Goal: Entertainment & Leisure: Browse casually

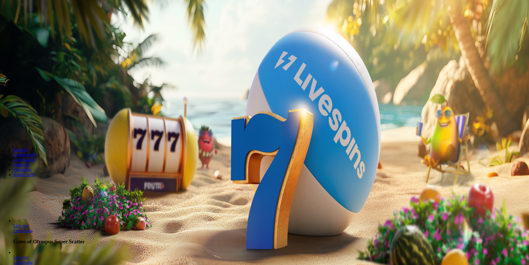
click at [47, 23] on button "Kirjaudu" at bounding box center [38, 20] width 18 height 6
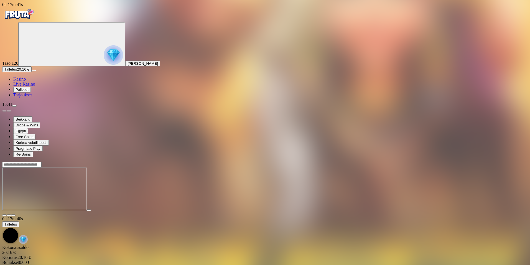
click at [390, 211] on div at bounding box center [265, 189] width 526 height 44
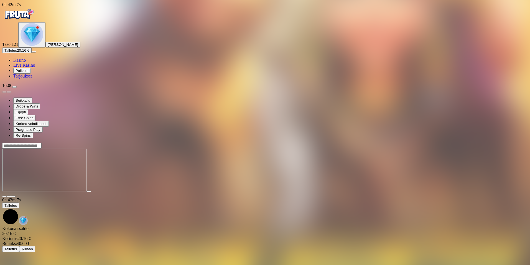
click at [12, 88] on div "16:06" at bounding box center [265, 85] width 526 height 5
click at [4, 196] on span "close icon" at bounding box center [4, 196] width 0 height 0
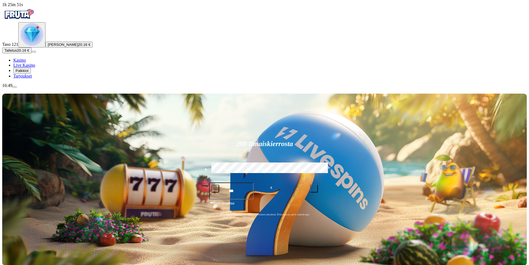
click at [14, 87] on span "menu icon" at bounding box center [14, 87] width 0 height 0
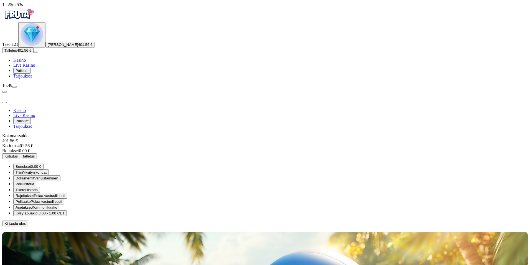
click at [20, 153] on button "Kotiutus" at bounding box center [11, 156] width 18 height 6
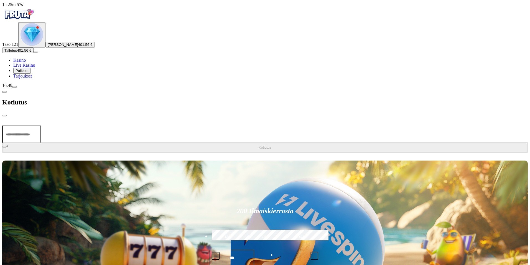
click at [41, 125] on input "number" at bounding box center [21, 134] width 39 height 18
type input "***"
click at [259, 145] on span "Kotiutus" at bounding box center [265, 147] width 13 height 4
click at [4, 115] on span "close icon" at bounding box center [4, 115] width 0 height 0
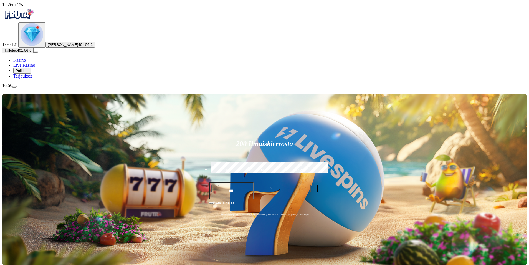
click at [14, 87] on span "menu icon" at bounding box center [14, 87] width 0 height 0
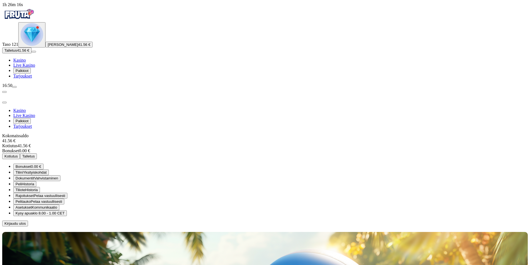
click at [14, 87] on span "menu icon" at bounding box center [14, 87] width 0 height 0
click at [4, 102] on span "close icon" at bounding box center [4, 102] width 0 height 0
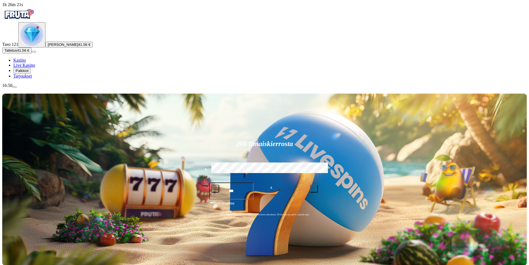
click at [36, 46] on img "Primary" at bounding box center [32, 34] width 23 height 23
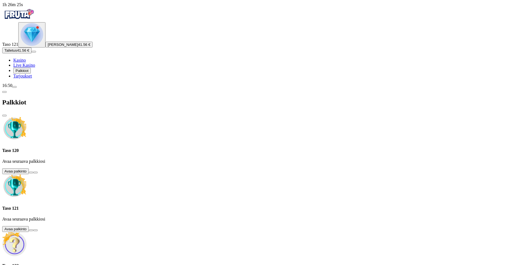
click at [33, 171] on button at bounding box center [31, 172] width 4 height 2
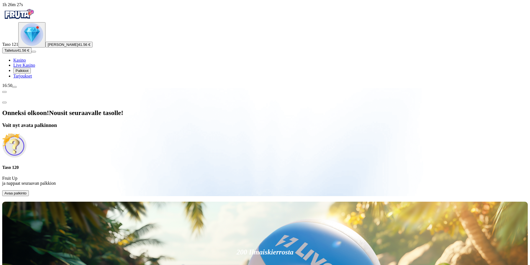
click at [27, 191] on span "Avaa palkinto" at bounding box center [15, 193] width 22 height 4
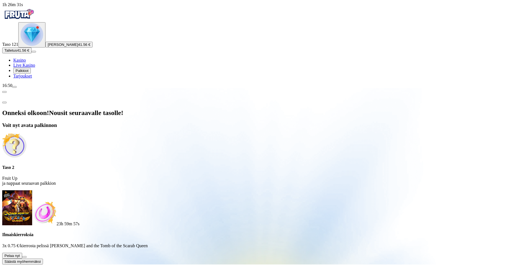
click at [27, 256] on button at bounding box center [24, 257] width 4 height 2
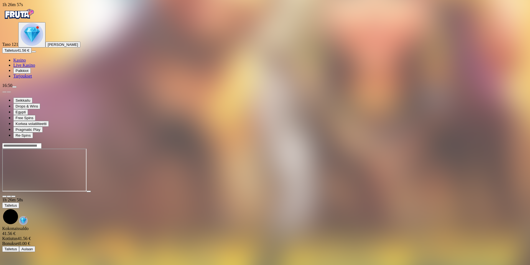
click at [4, 196] on span "close icon" at bounding box center [4, 196] width 0 height 0
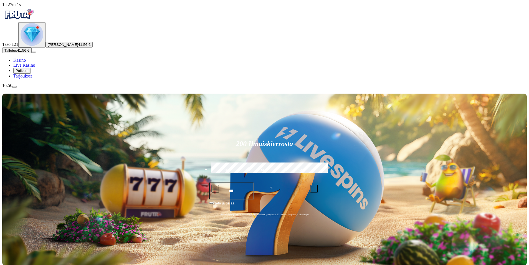
click at [29, 73] on span "Palkkiot" at bounding box center [22, 70] width 13 height 4
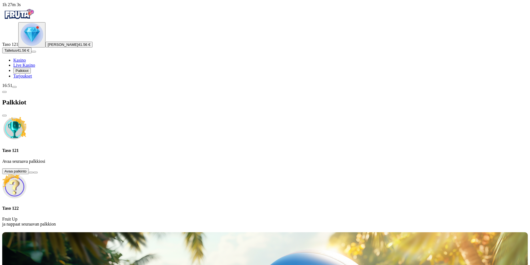
click at [33, 171] on button at bounding box center [31, 172] width 4 height 2
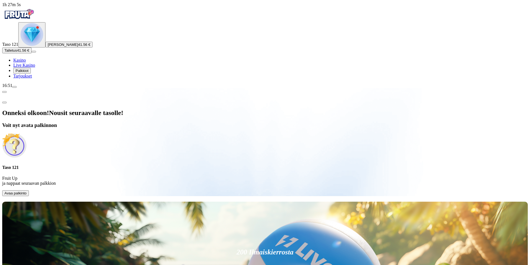
click at [29, 190] on button "Avaa palkinto" at bounding box center [15, 193] width 27 height 6
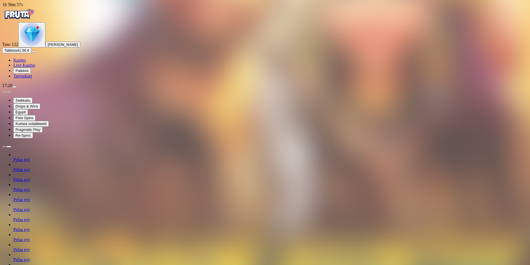
click at [27, 46] on img "Primary" at bounding box center [32, 34] width 23 height 23
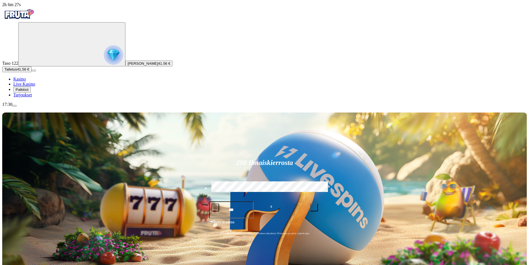
click at [14, 106] on span "menu icon" at bounding box center [14, 106] width 0 height 0
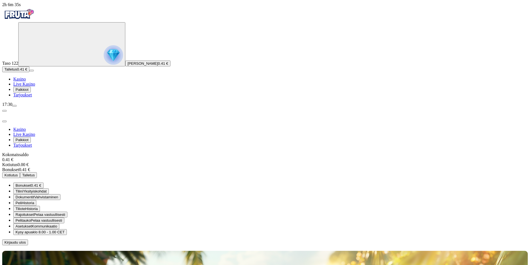
click at [17, 71] on span "Talletus" at bounding box center [10, 69] width 12 height 4
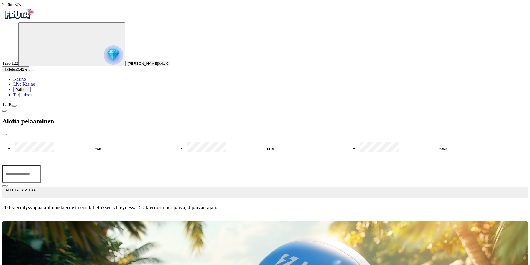
click at [41, 165] on input "***" at bounding box center [21, 174] width 39 height 18
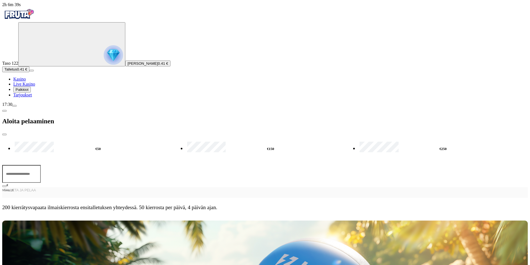
type input "*"
click at [78, 141] on label "€50" at bounding box center [98, 149] width 170 height 16
type input "**"
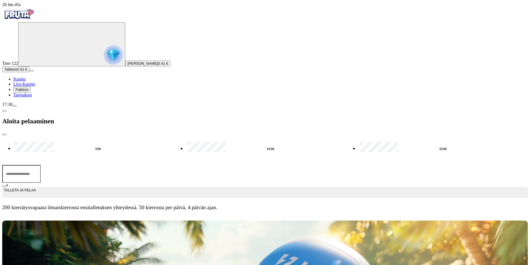
click at [157, 187] on button "TALLETA JA PELAA" at bounding box center [265, 192] width 526 height 11
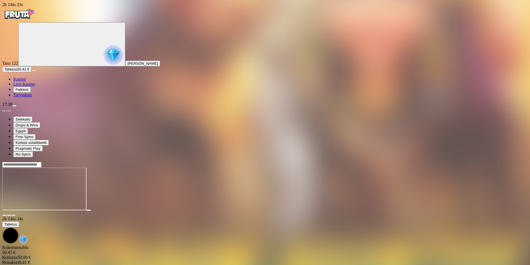
click at [4, 215] on span "close icon" at bounding box center [4, 215] width 0 height 0
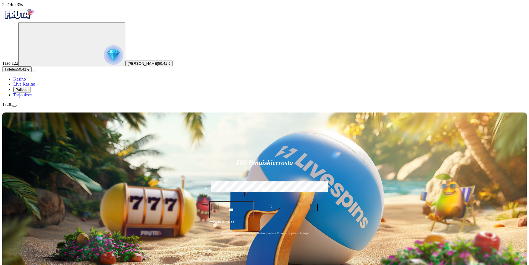
click at [17, 71] on span "Talletus" at bounding box center [10, 69] width 12 height 4
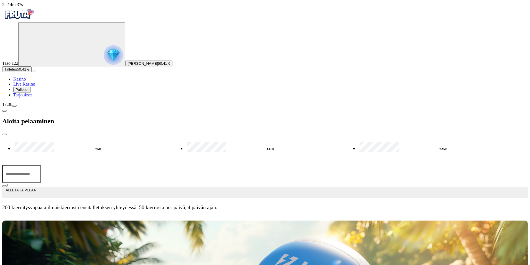
click at [41, 165] on input "***" at bounding box center [21, 174] width 39 height 18
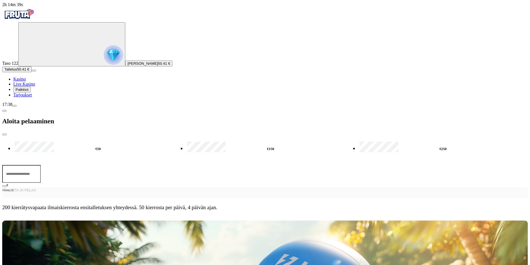
type input "*"
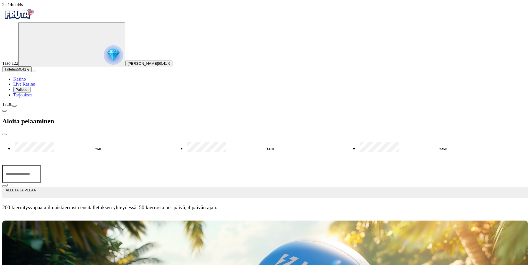
type input "**"
click at [36, 187] on span "TALLETA JA PELAA" at bounding box center [20, 192] width 32 height 10
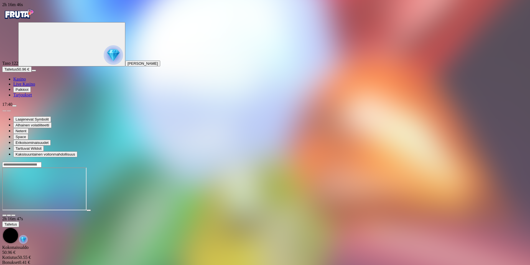
click at [13, 215] on span "fullscreen icon" at bounding box center [13, 215] width 0 height 0
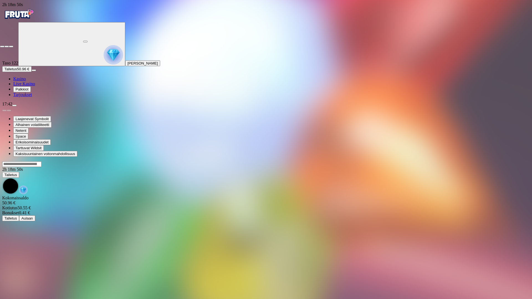
click at [2, 47] on span "close icon" at bounding box center [2, 47] width 0 height 0
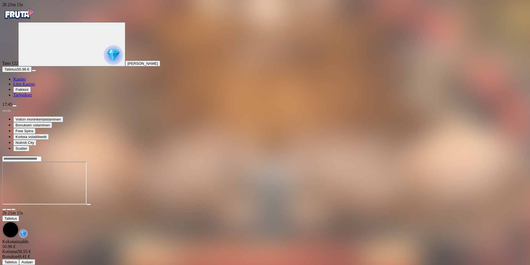
click at [4, 209] on span "close icon" at bounding box center [4, 209] width 0 height 0
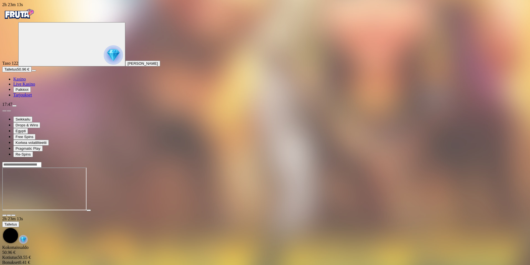
click at [4, 215] on span "close icon" at bounding box center [4, 215] width 0 height 0
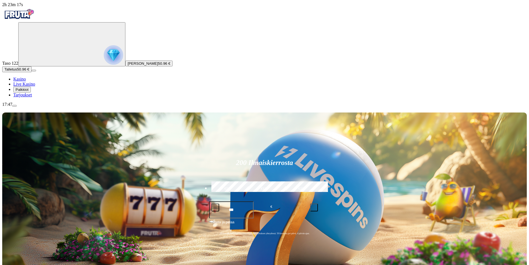
click at [24, 72] on button "Talletus 50.96 €" at bounding box center [16, 69] width 29 height 6
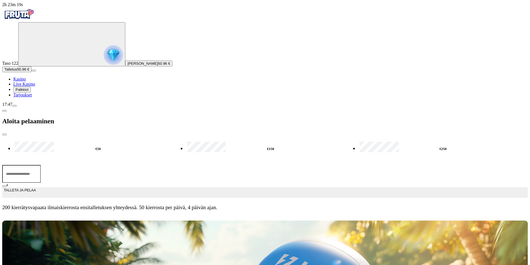
click at [41, 165] on input "***" at bounding box center [21, 174] width 39 height 18
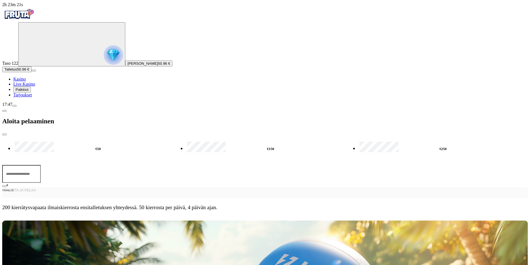
type input "*"
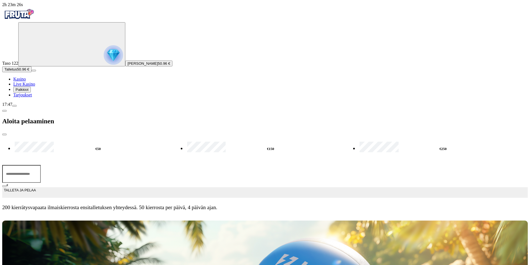
type input "**"
click at [36, 187] on span "TALLETA JA PELAA" at bounding box center [20, 192] width 32 height 10
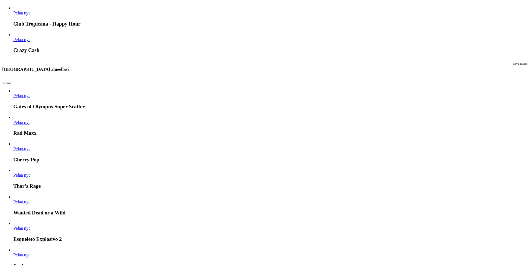
scroll to position [809, 0]
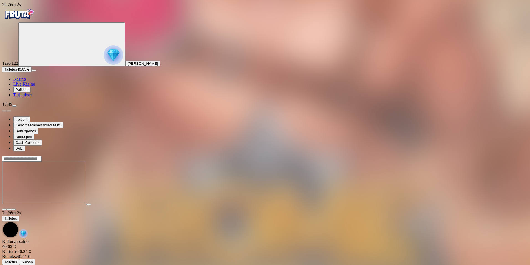
click at [4, 209] on span "close icon" at bounding box center [4, 209] width 0 height 0
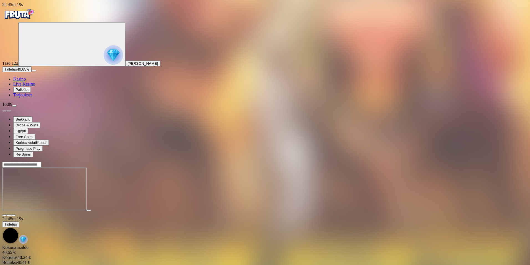
click at [4, 215] on span "close icon" at bounding box center [4, 215] width 0 height 0
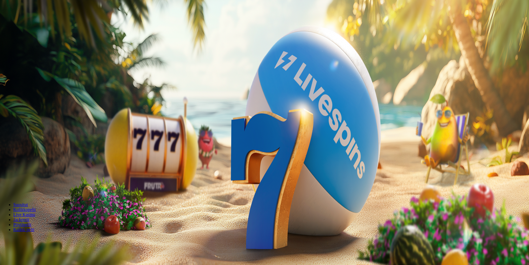
click at [14, 106] on span "menu icon" at bounding box center [14, 106] width 0 height 0
click at [26, 240] on span "Kirjaudu ulos" at bounding box center [14, 242] width 21 height 4
